Goal: Task Accomplishment & Management: Manage account settings

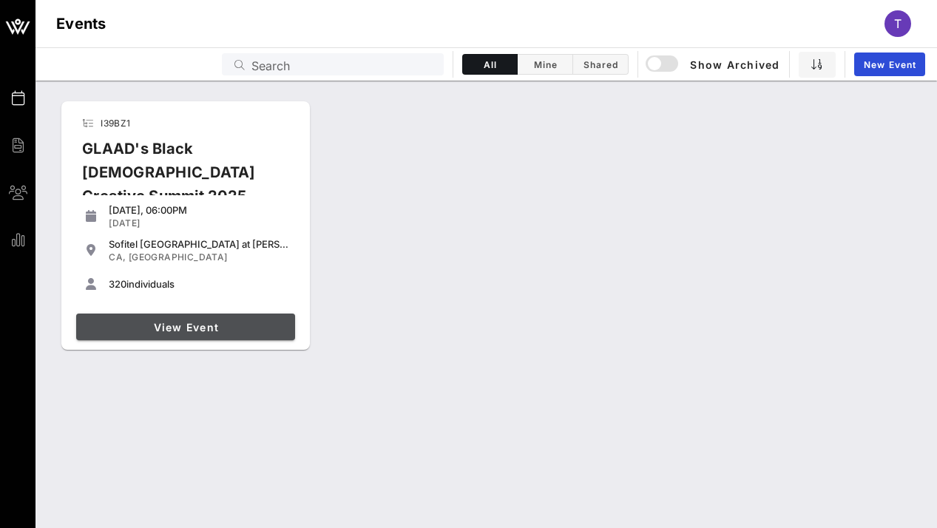
click at [189, 326] on span "View Event" at bounding box center [185, 327] width 207 height 13
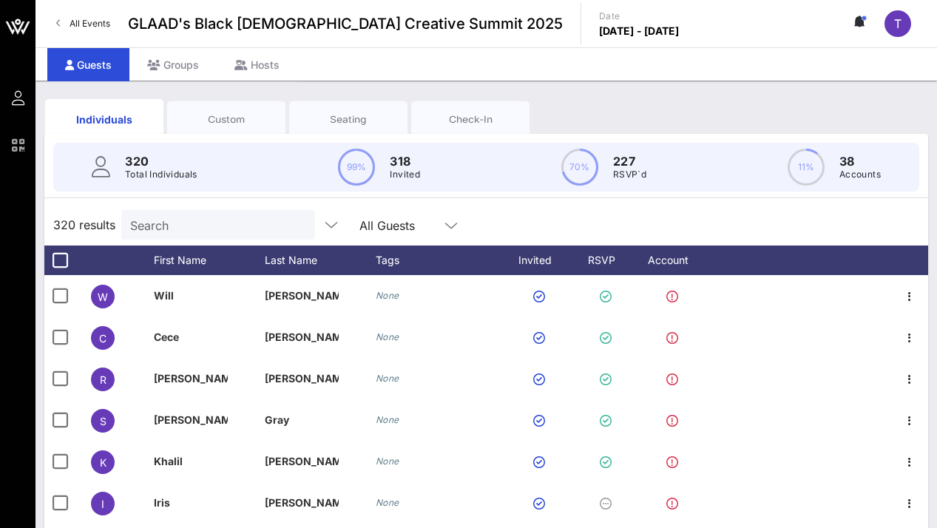
click at [195, 224] on input "Search" at bounding box center [216, 224] width 173 height 19
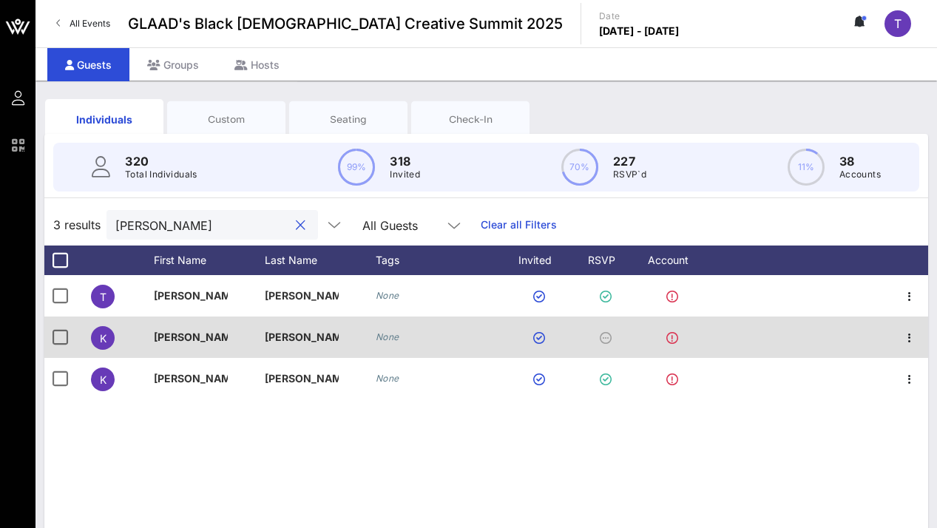
type input "[PERSON_NAME]"
click at [484, 336] on div "None" at bounding box center [439, 337] width 126 height 41
click at [636, 340] on div at bounding box center [675, 337] width 81 height 41
click at [664, 342] on div at bounding box center [675, 337] width 81 height 41
click at [610, 334] on icon at bounding box center [606, 338] width 12 height 12
